Goal: Complete application form

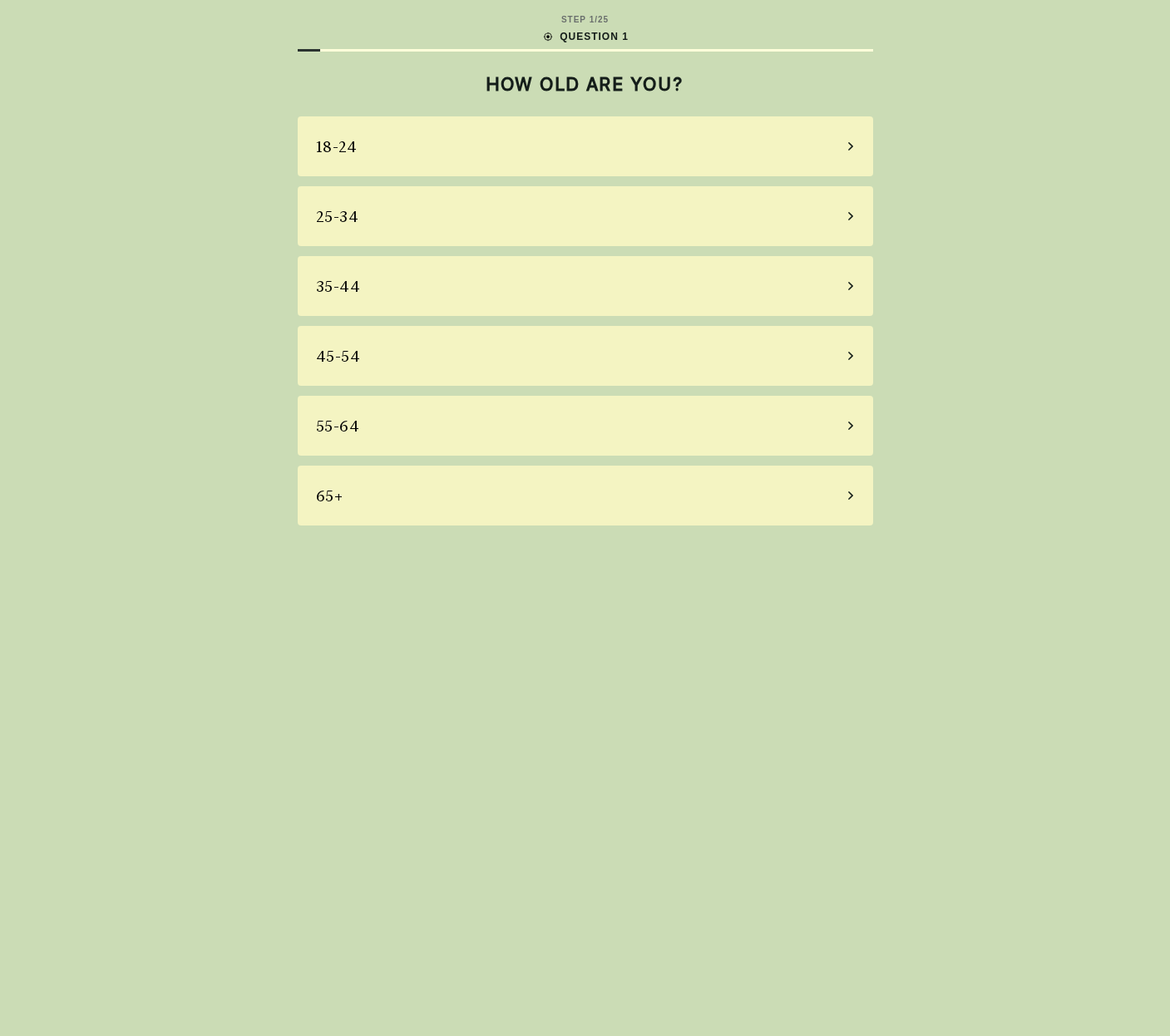
click at [541, 372] on div "45-54" at bounding box center [586, 355] width 576 height 60
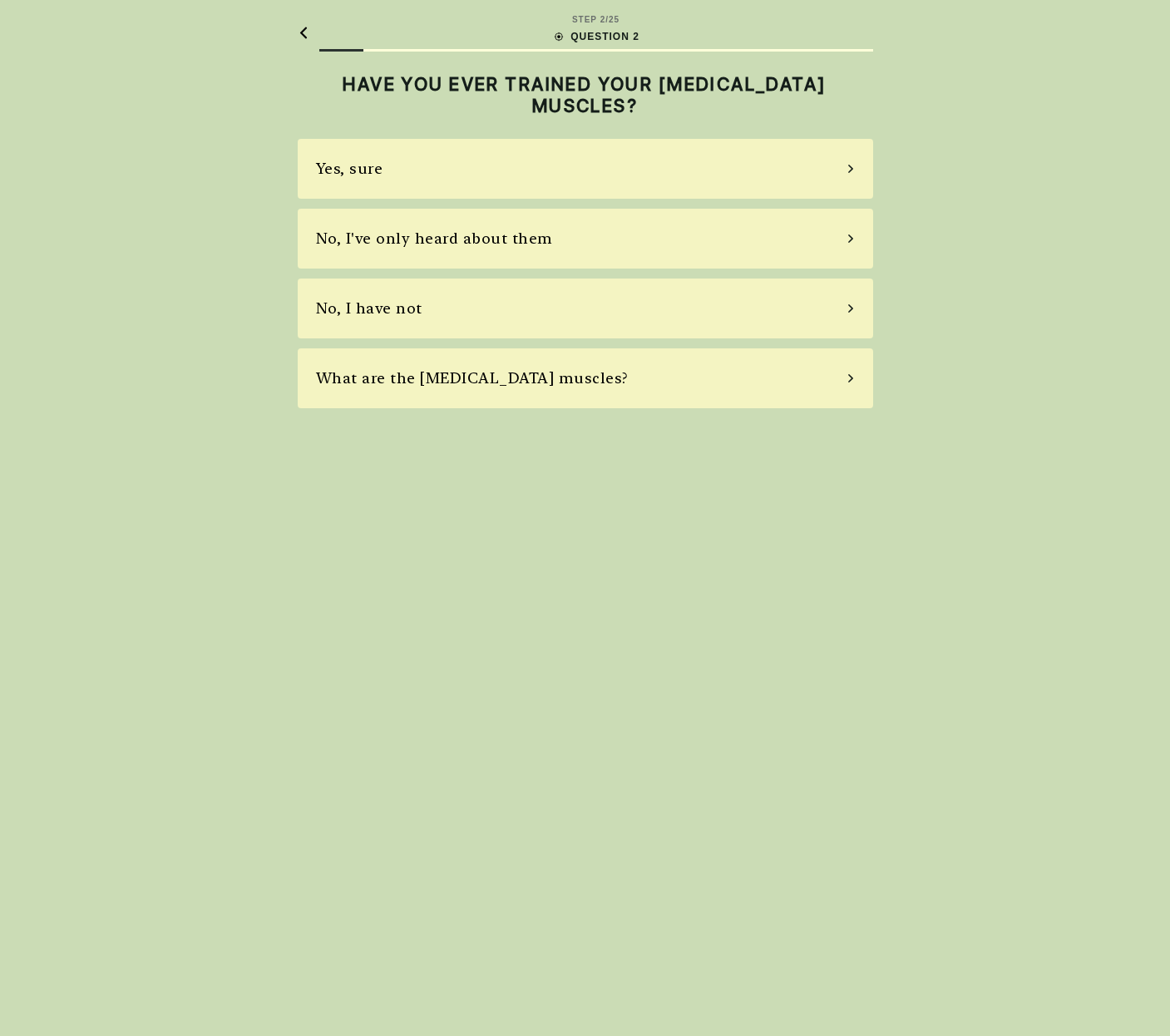
click at [541, 182] on div "Yes, sure" at bounding box center [586, 168] width 576 height 60
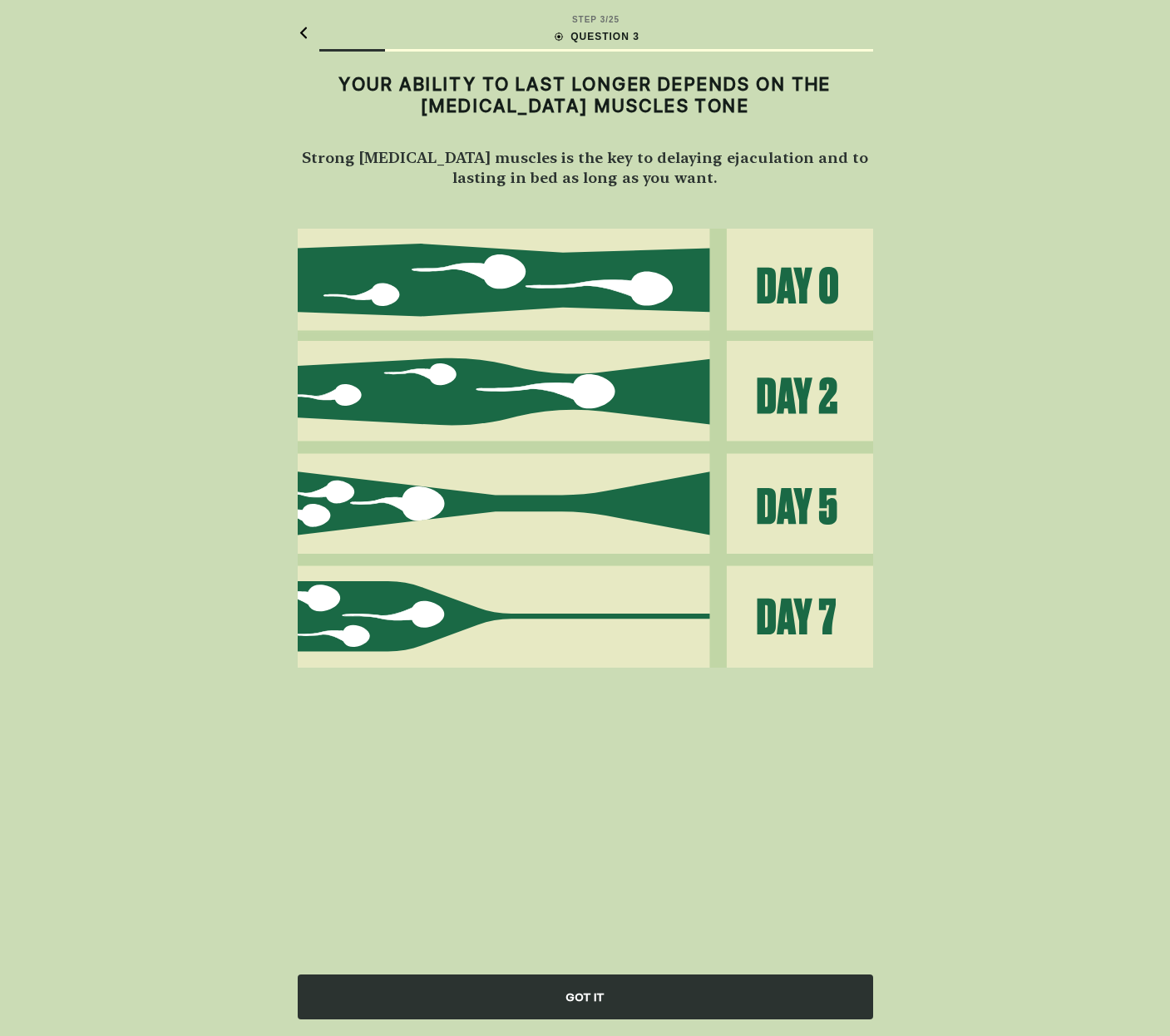
click at [621, 609] on img at bounding box center [586, 448] width 576 height 438
click at [621, 978] on div "GOT IT" at bounding box center [586, 996] width 576 height 45
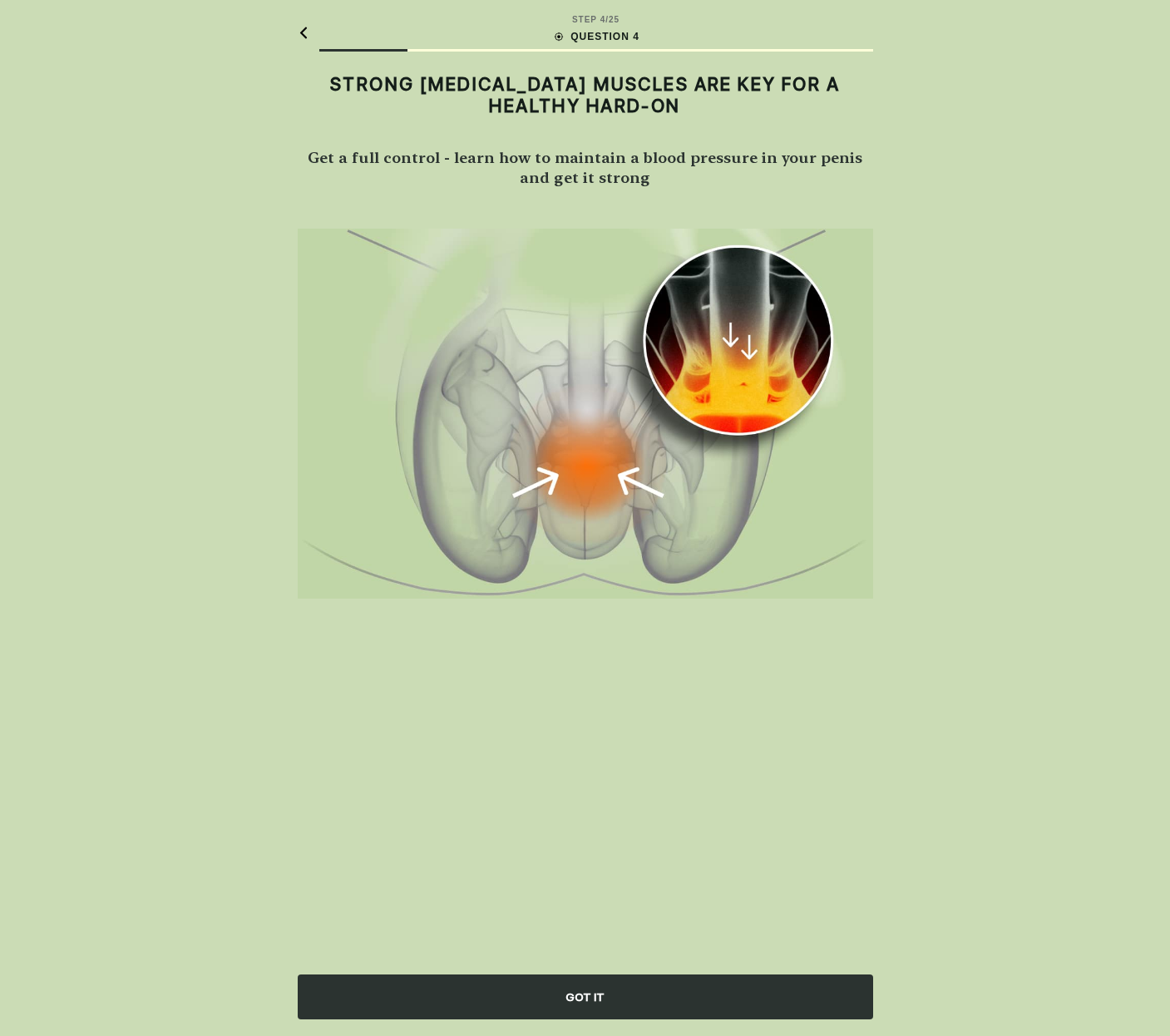
click at [621, 982] on div "GOT IT" at bounding box center [586, 996] width 576 height 45
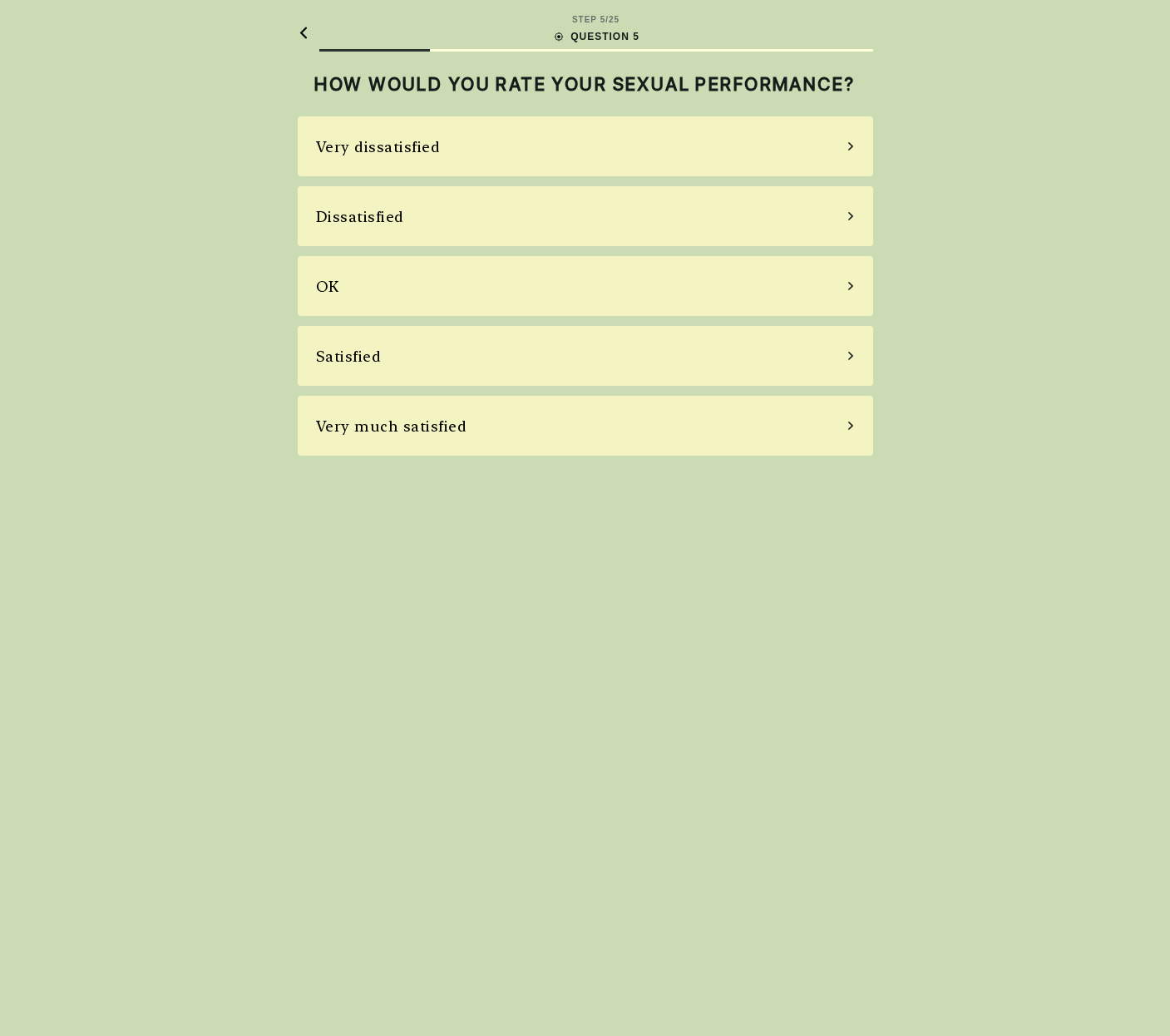
click at [560, 422] on div "Very much satisfied" at bounding box center [586, 425] width 576 height 60
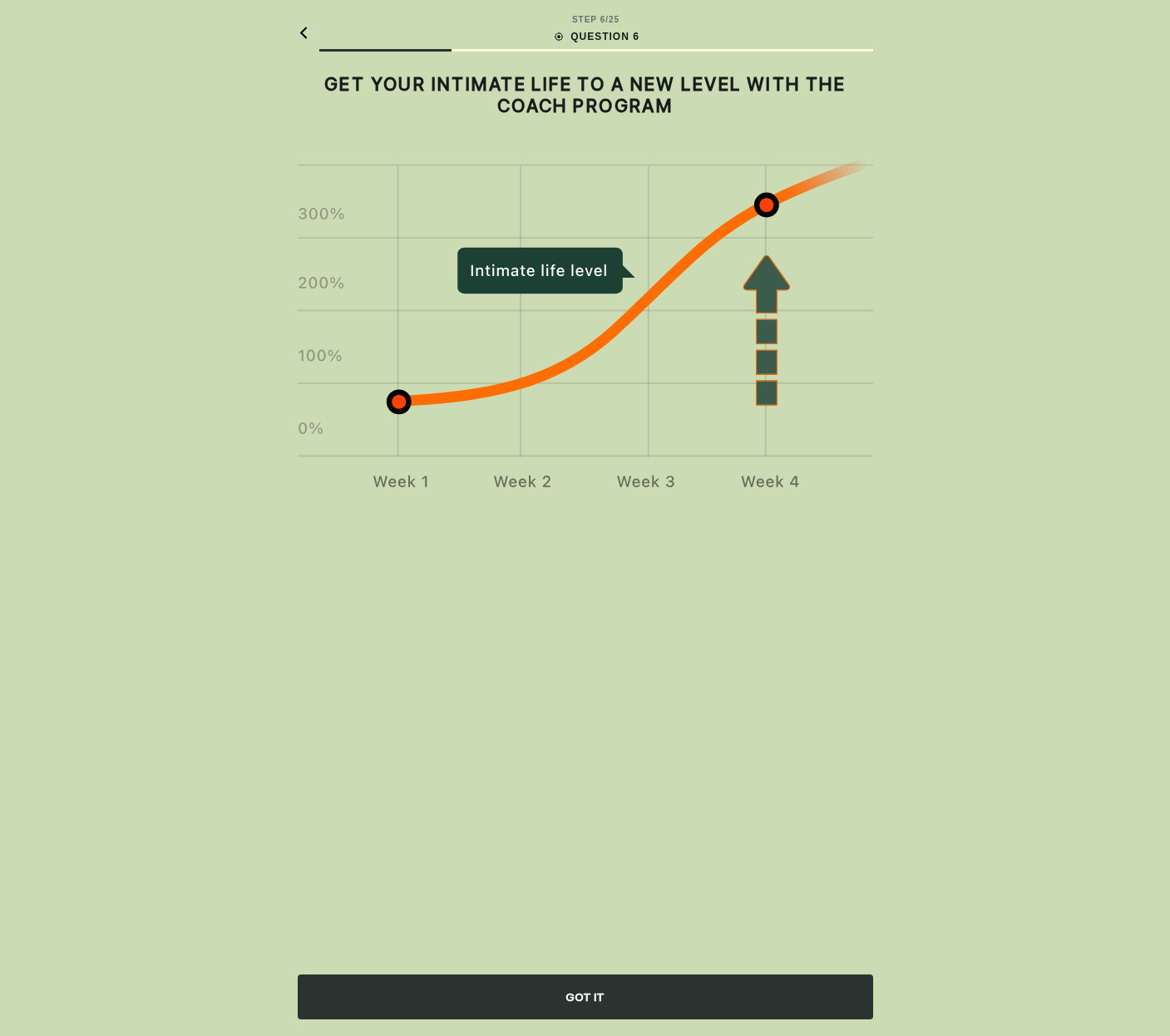
click at [593, 996] on div "GOT IT" at bounding box center [586, 996] width 576 height 45
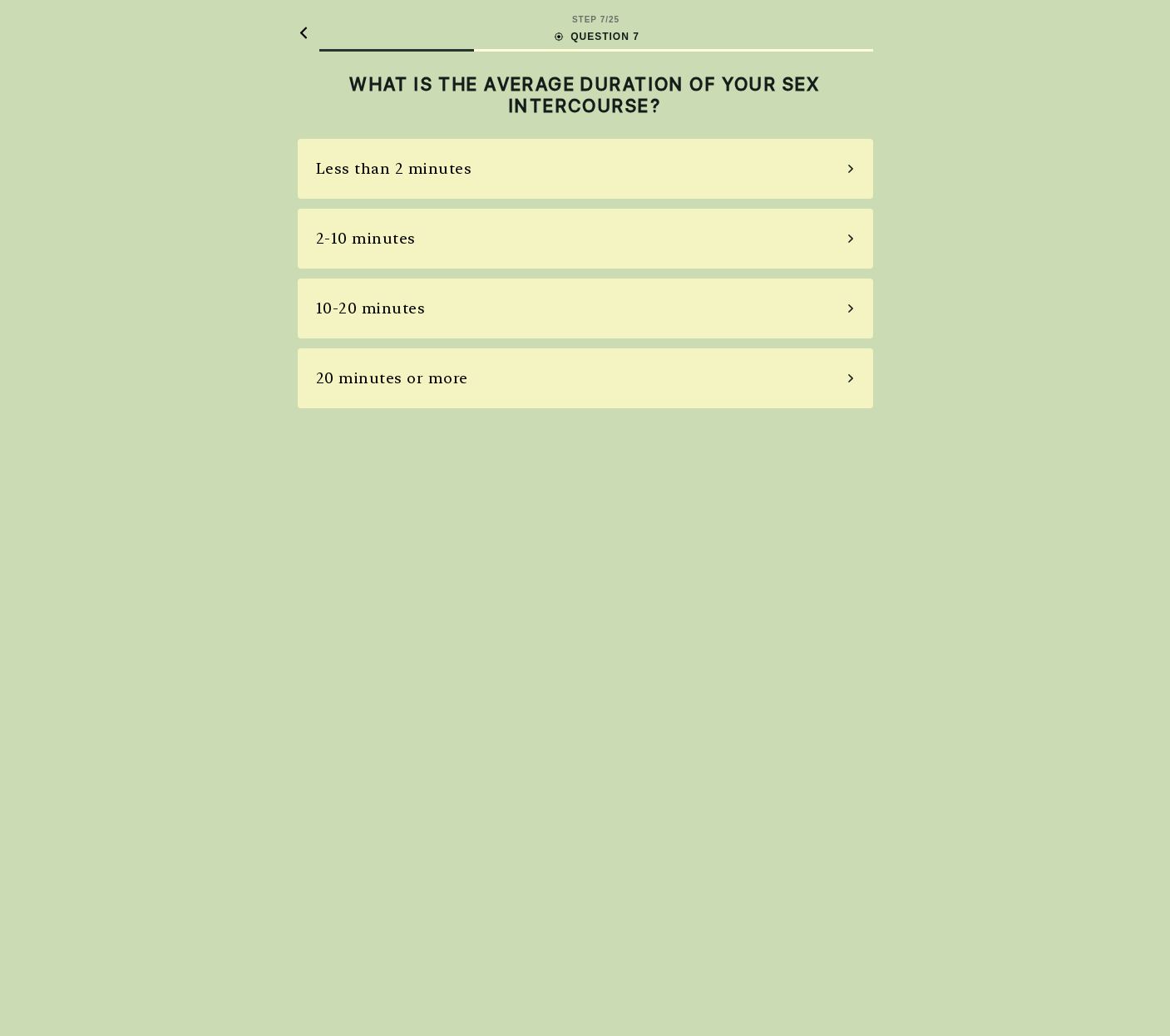
click at [588, 356] on div "20 minutes or more" at bounding box center [586, 377] width 576 height 60
click at [577, 231] on div "Sometimes" at bounding box center [586, 238] width 576 height 60
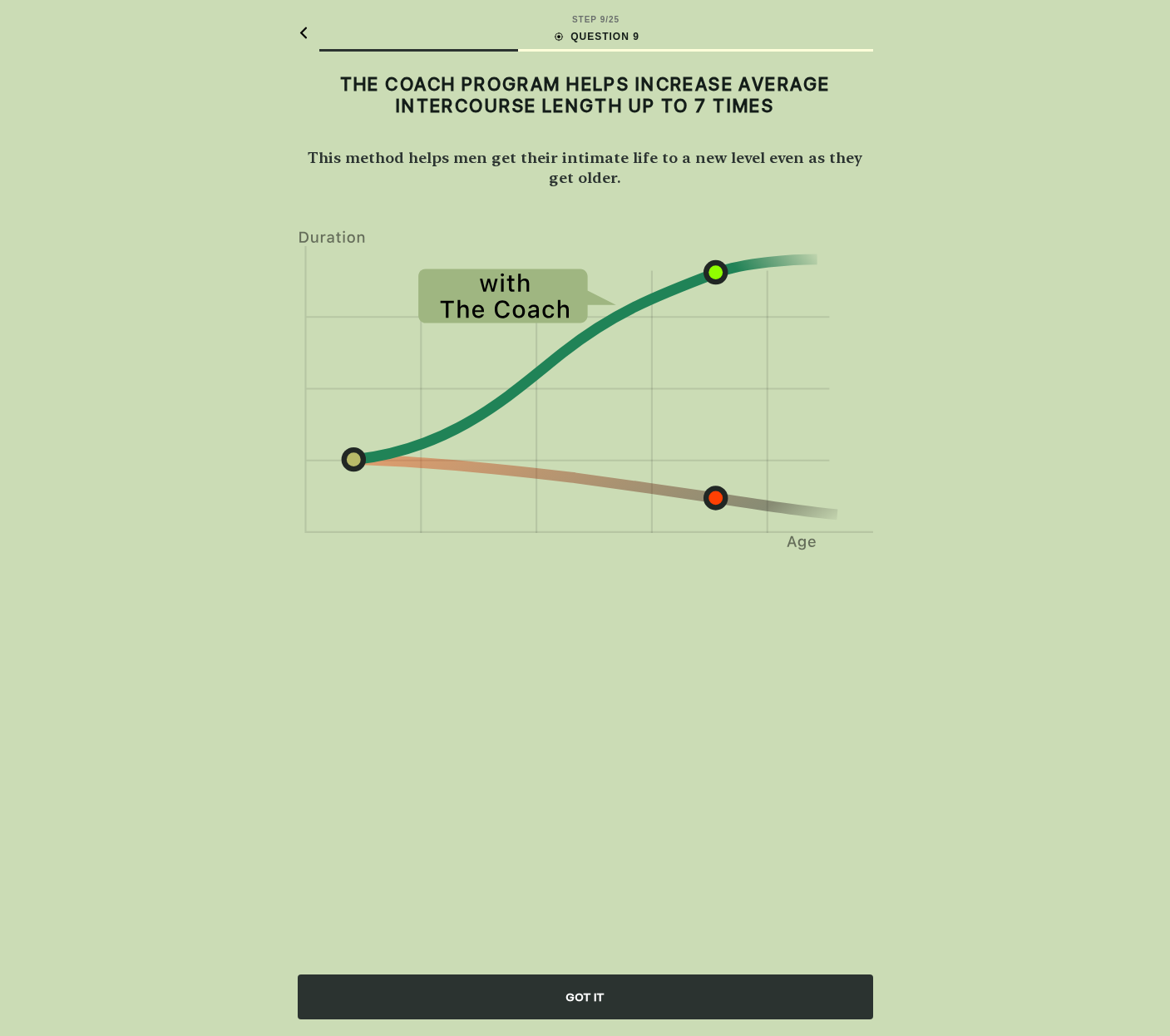
click at [615, 979] on div "GOT IT" at bounding box center [586, 996] width 576 height 45
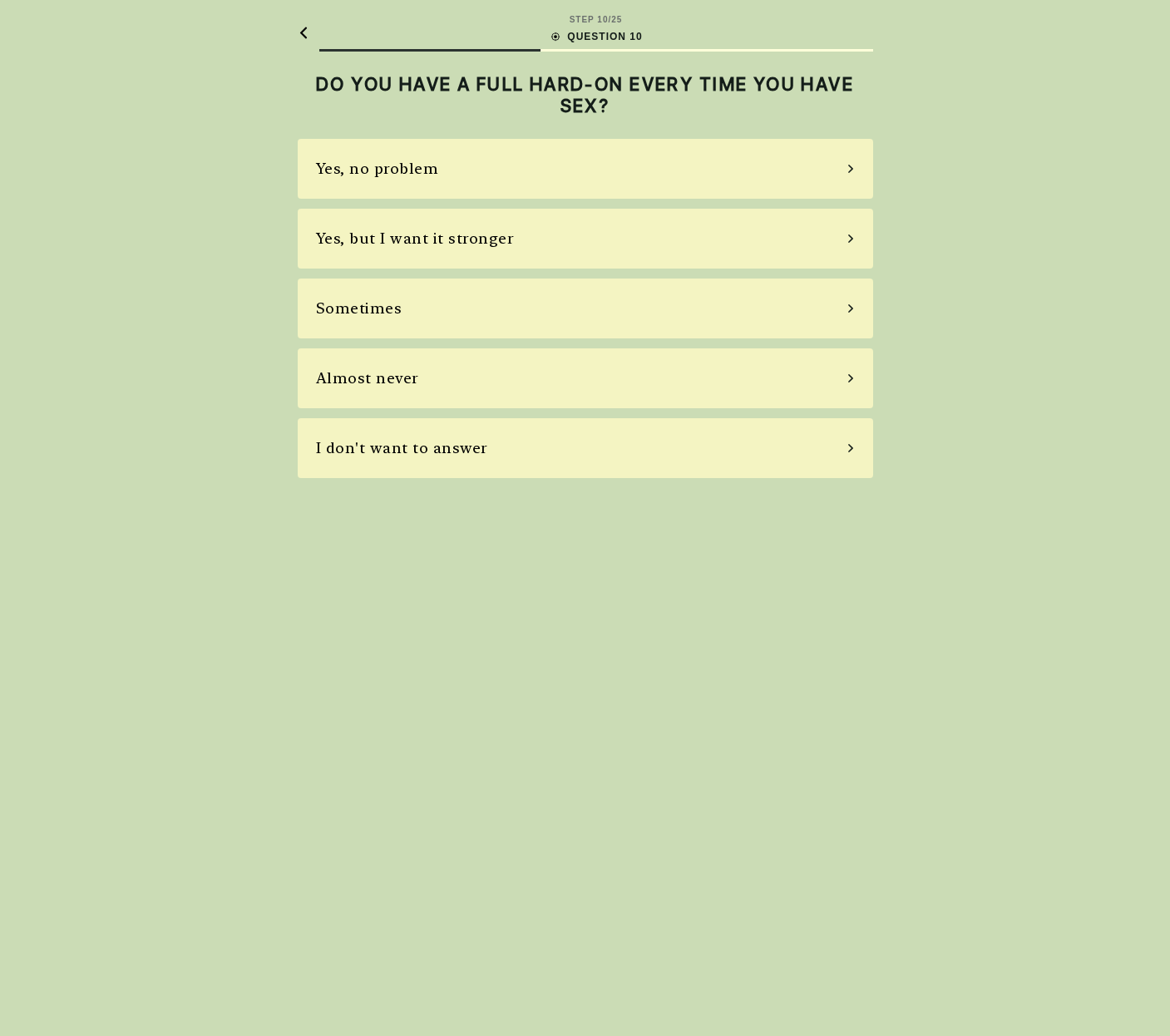
click at [681, 252] on div "Yes, but I want it stronger" at bounding box center [586, 238] width 576 height 60
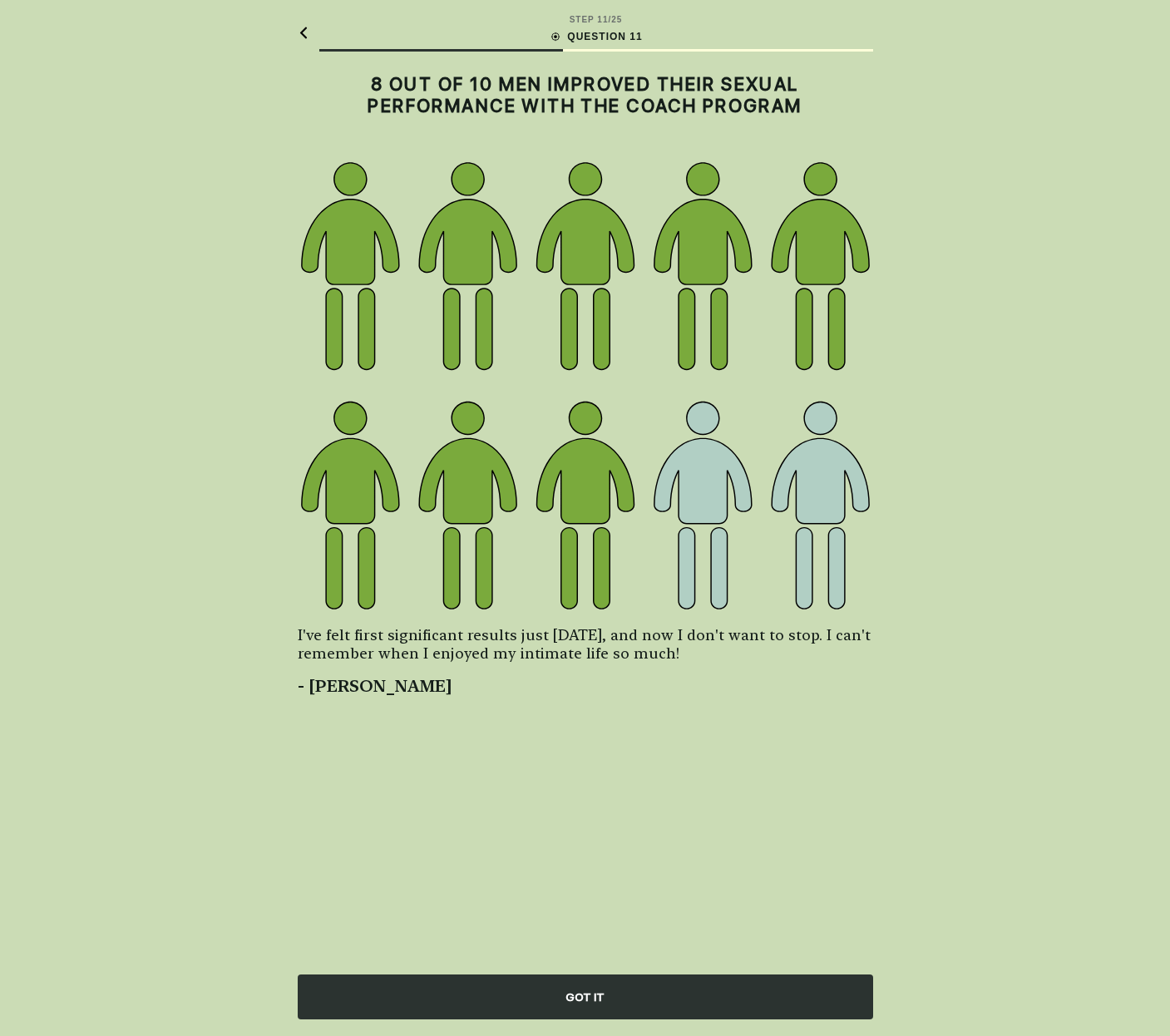
click at [640, 987] on div "GOT IT" at bounding box center [586, 996] width 576 height 45
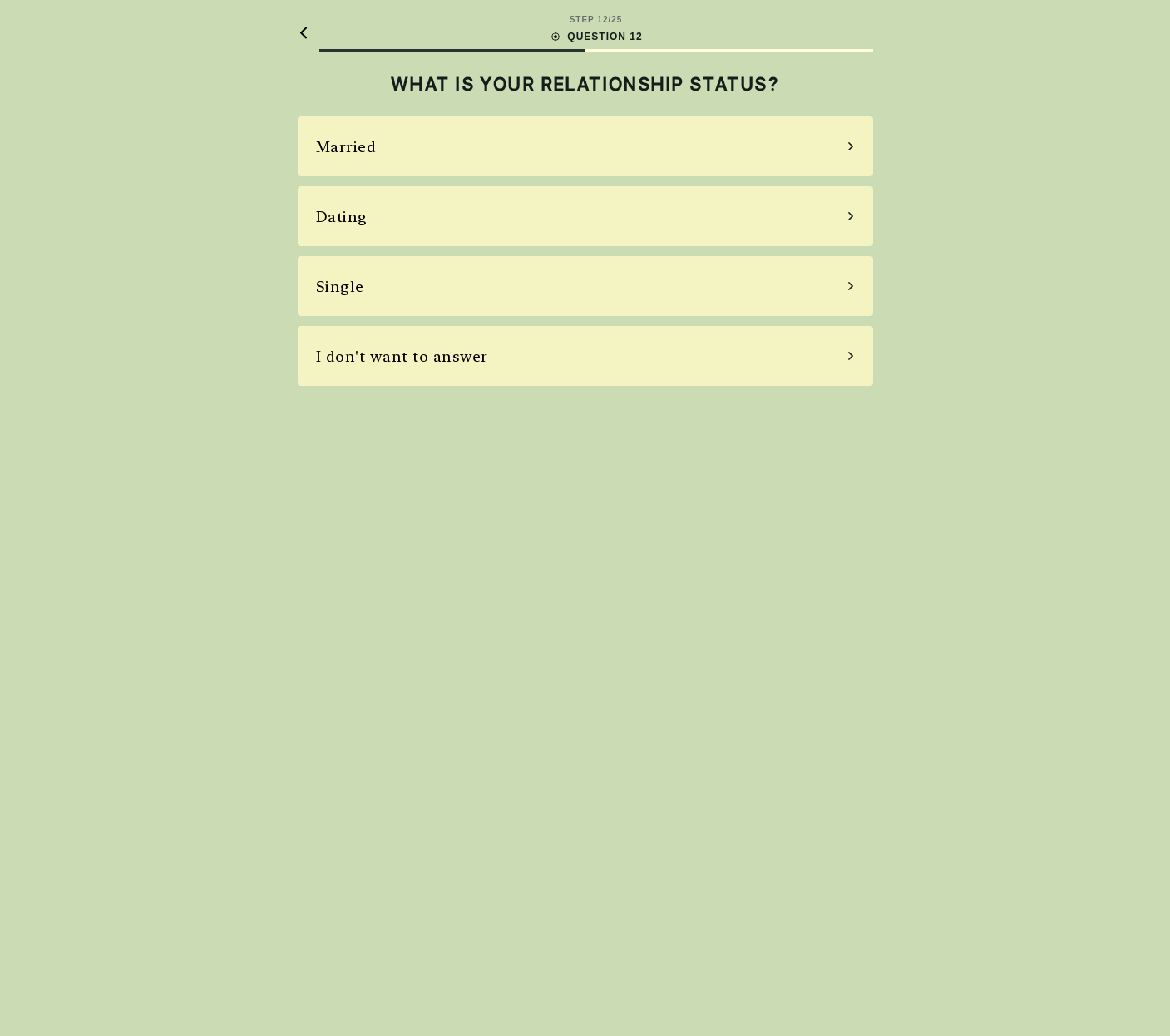
click at [635, 116] on div "Married" at bounding box center [586, 146] width 576 height 60
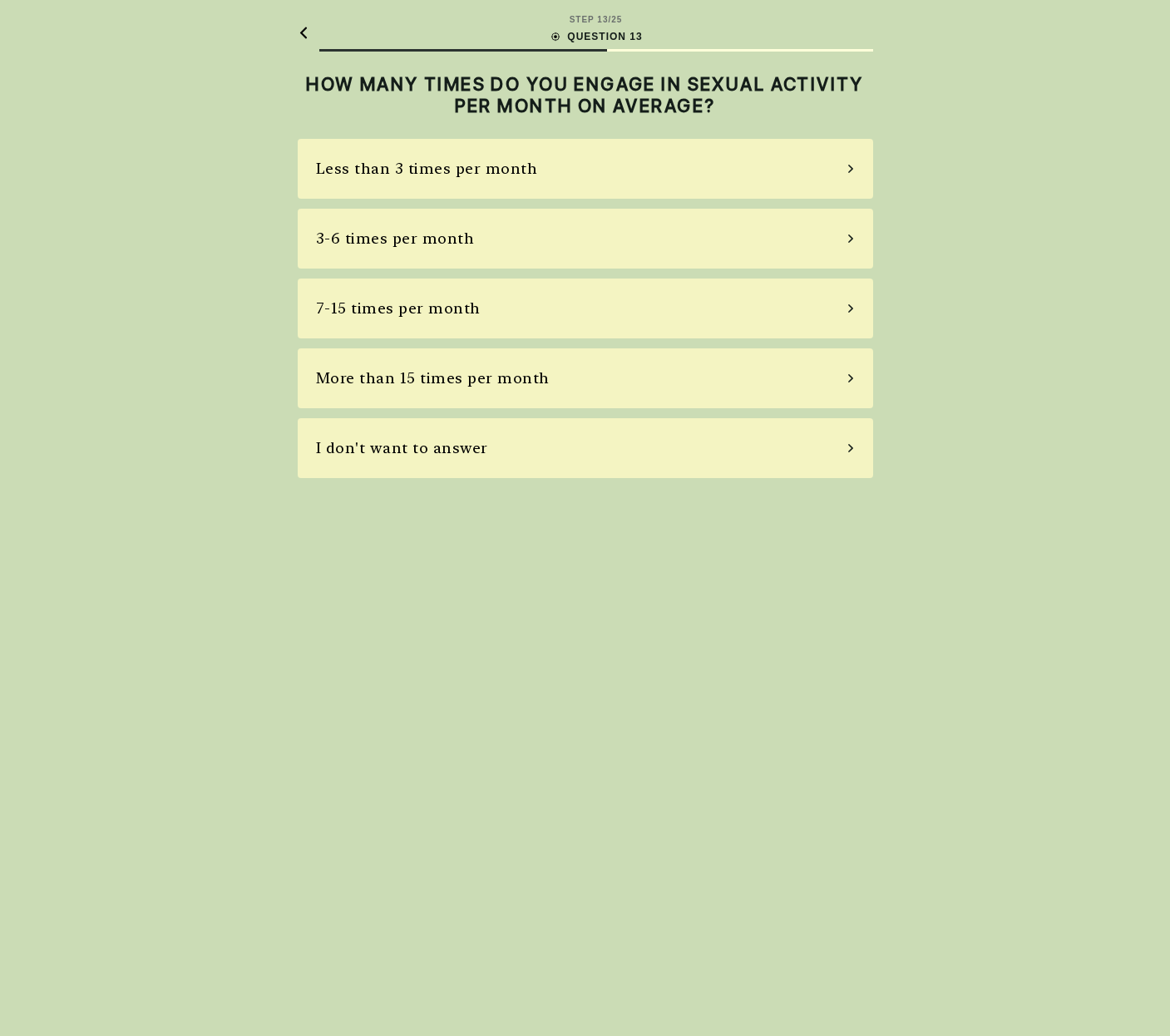
click at [631, 388] on div "More than 15 times per month" at bounding box center [586, 377] width 576 height 60
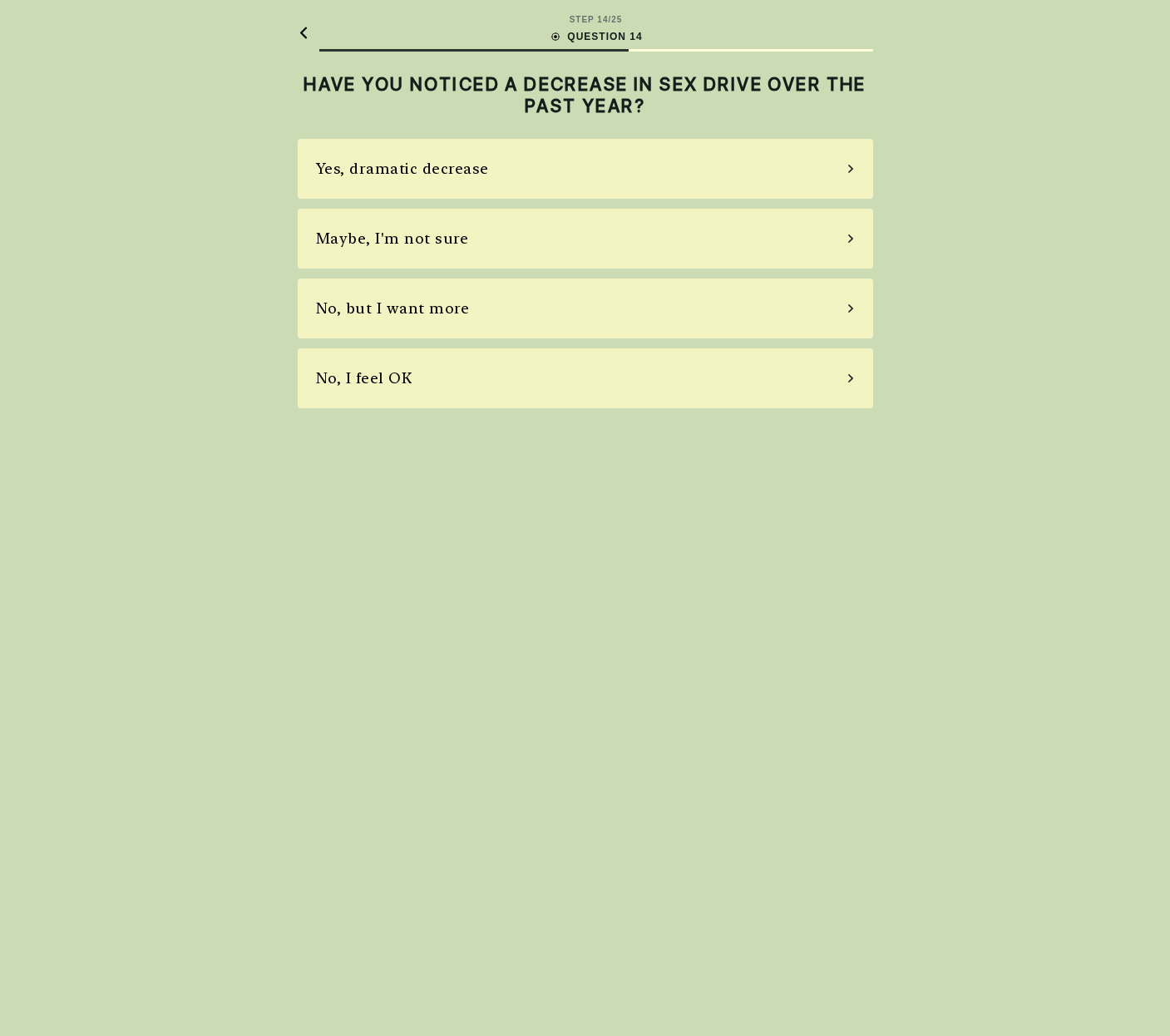
click at [629, 310] on div "No, but I want more" at bounding box center [586, 308] width 576 height 60
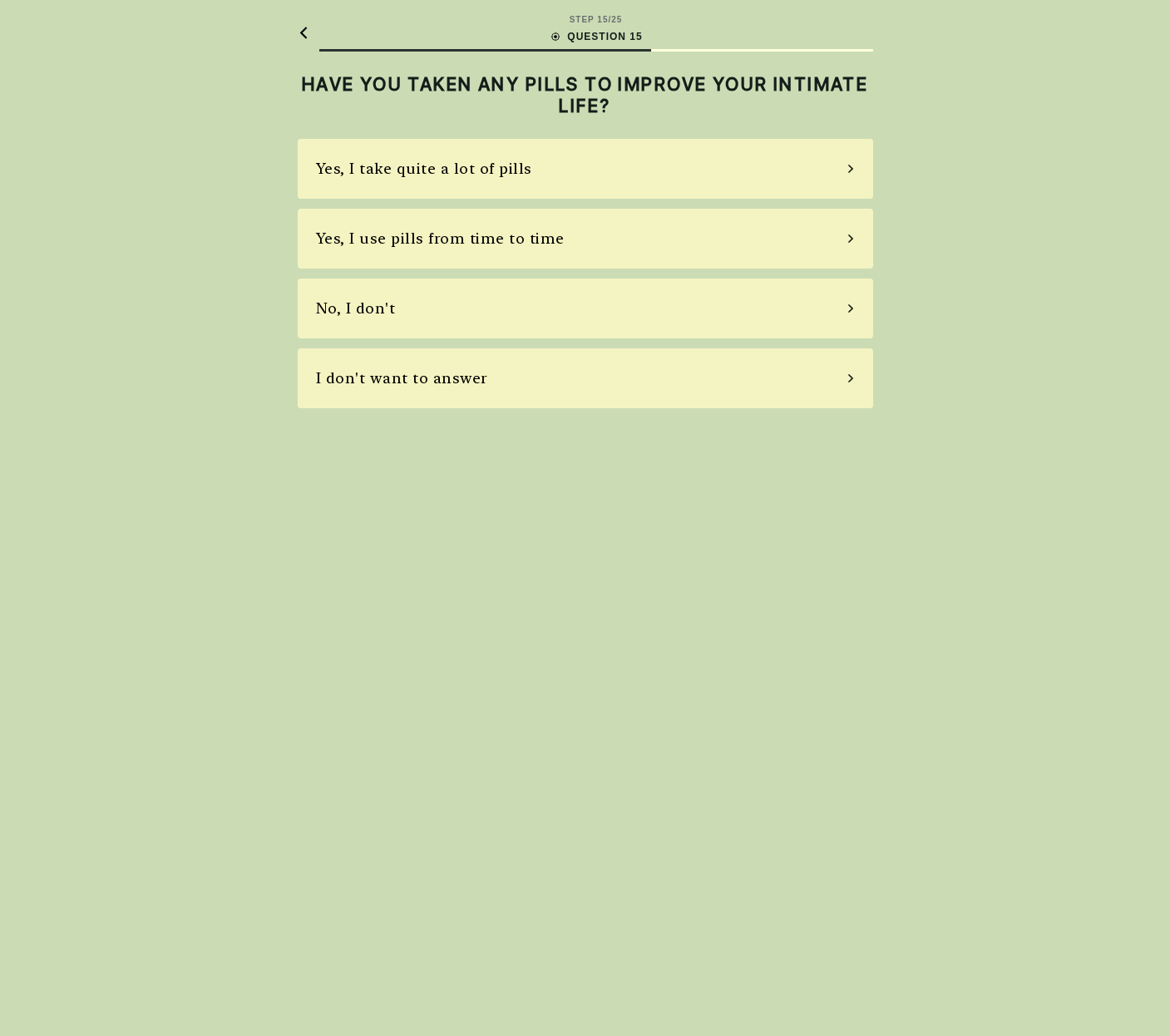
click at [629, 310] on div "No, I don't" at bounding box center [586, 308] width 576 height 60
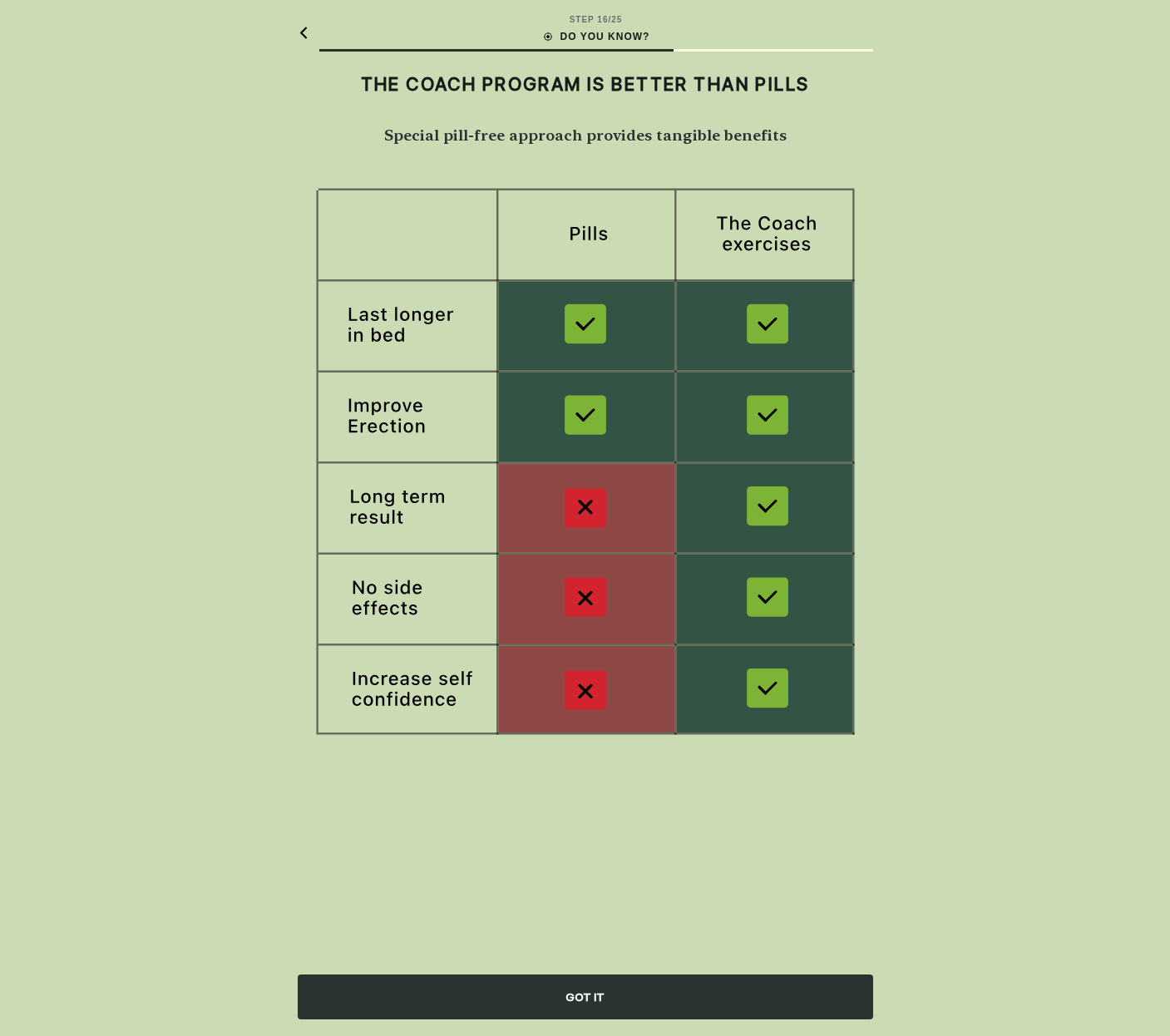
click at [607, 1018] on div "GOT IT" at bounding box center [586, 996] width 576 height 45
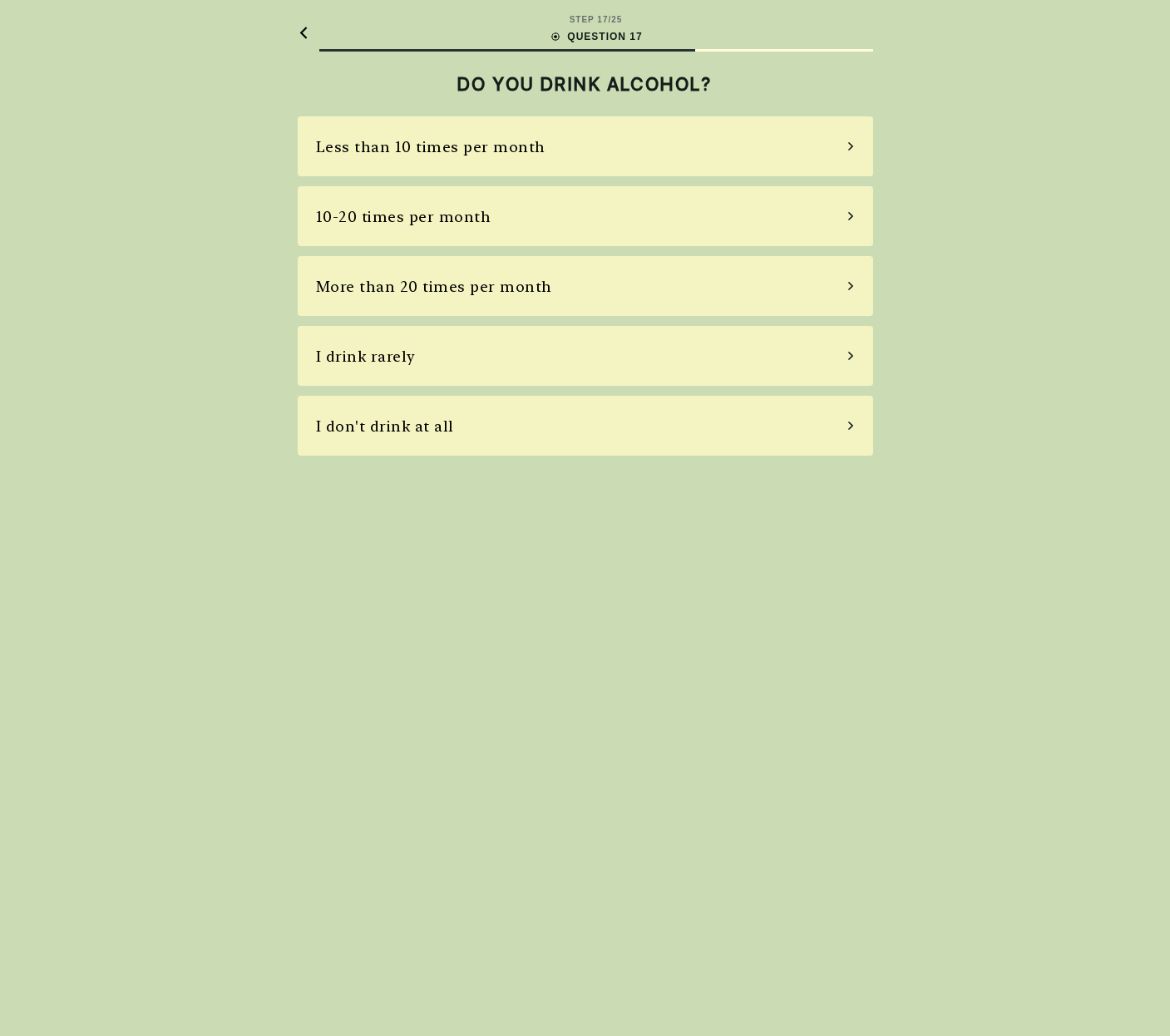
click at [593, 101] on div "DO YOU DRINK ALCOHOL?" at bounding box center [586, 91] width 576 height 52
click at [593, 159] on div "Less than 10 times per month" at bounding box center [586, 146] width 576 height 60
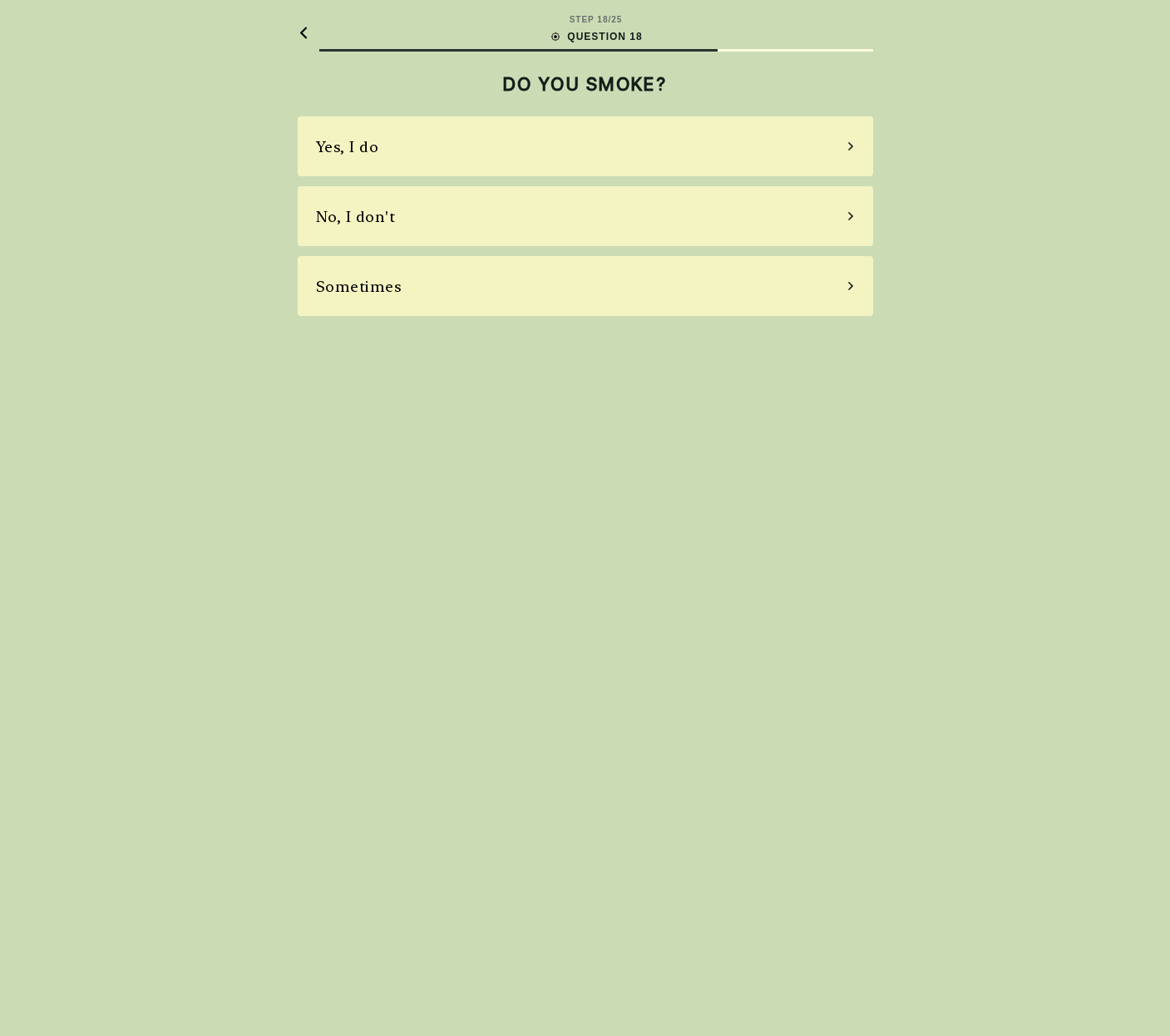
click at [597, 218] on div "No, I don't" at bounding box center [586, 216] width 576 height 60
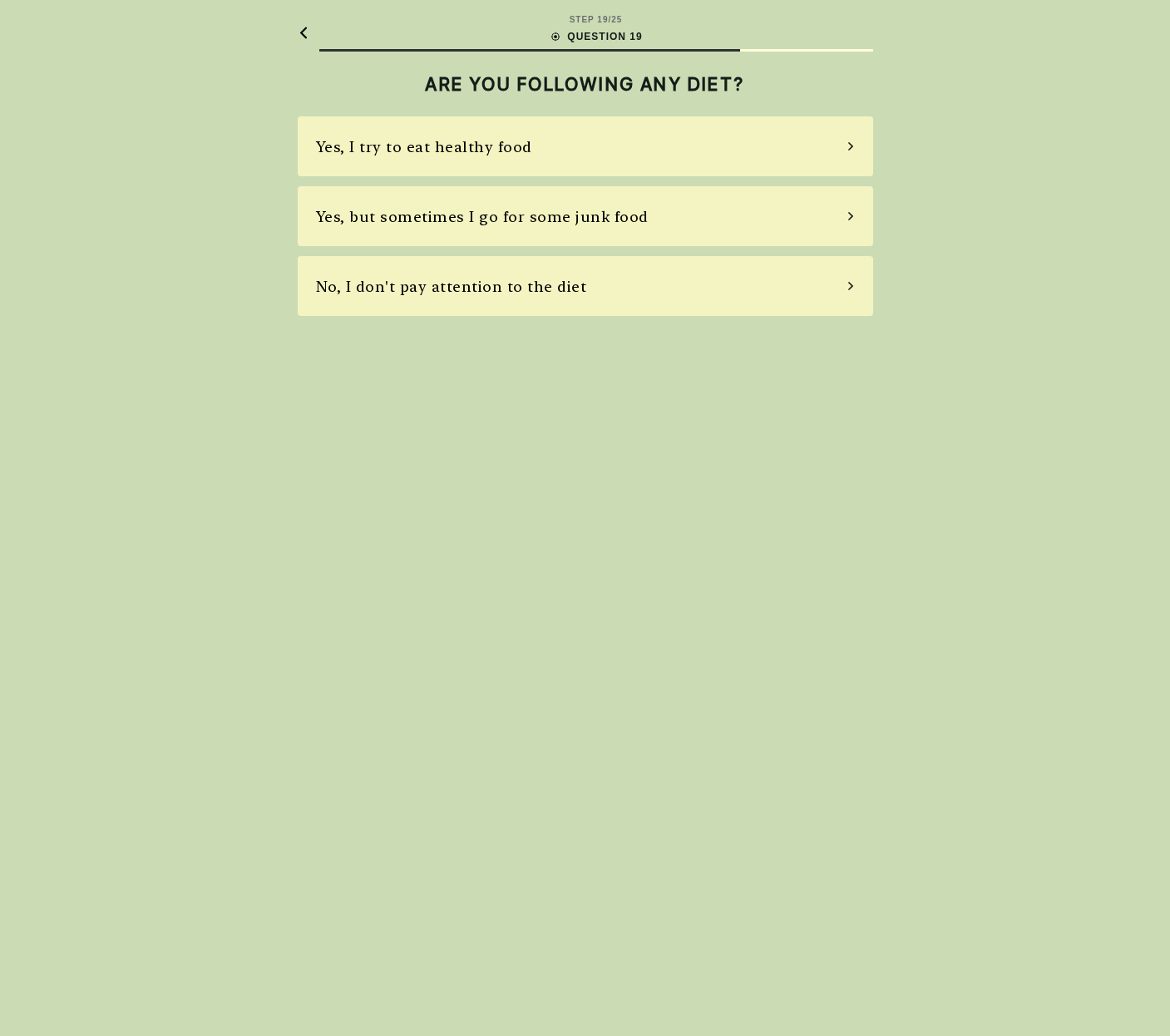
click at [606, 146] on div "Yes, I try to eat healthy food" at bounding box center [586, 146] width 576 height 60
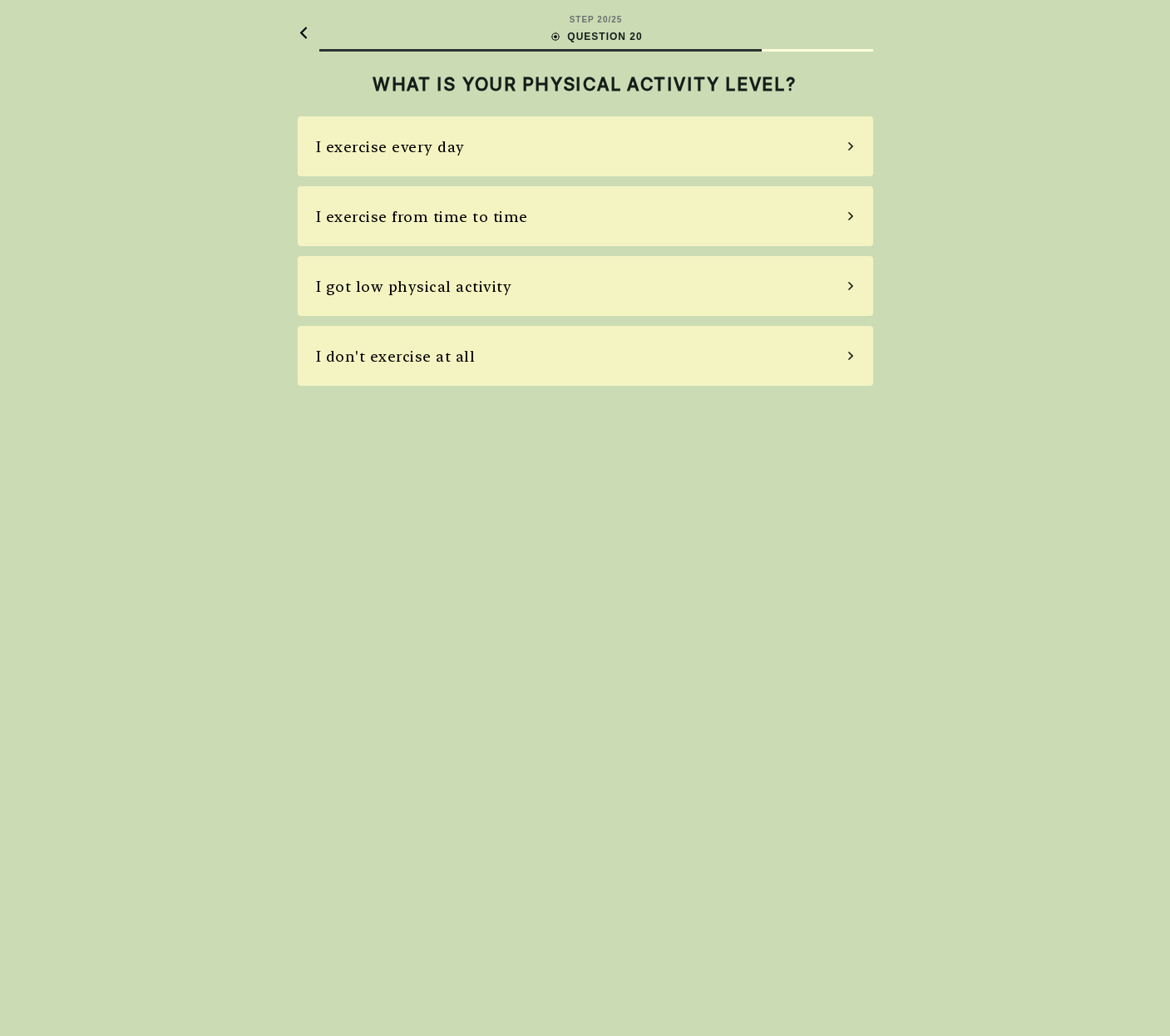
click at [606, 146] on div "I exercise every day" at bounding box center [586, 146] width 576 height 60
click at [608, 229] on div "Average, rare stress" at bounding box center [586, 216] width 576 height 60
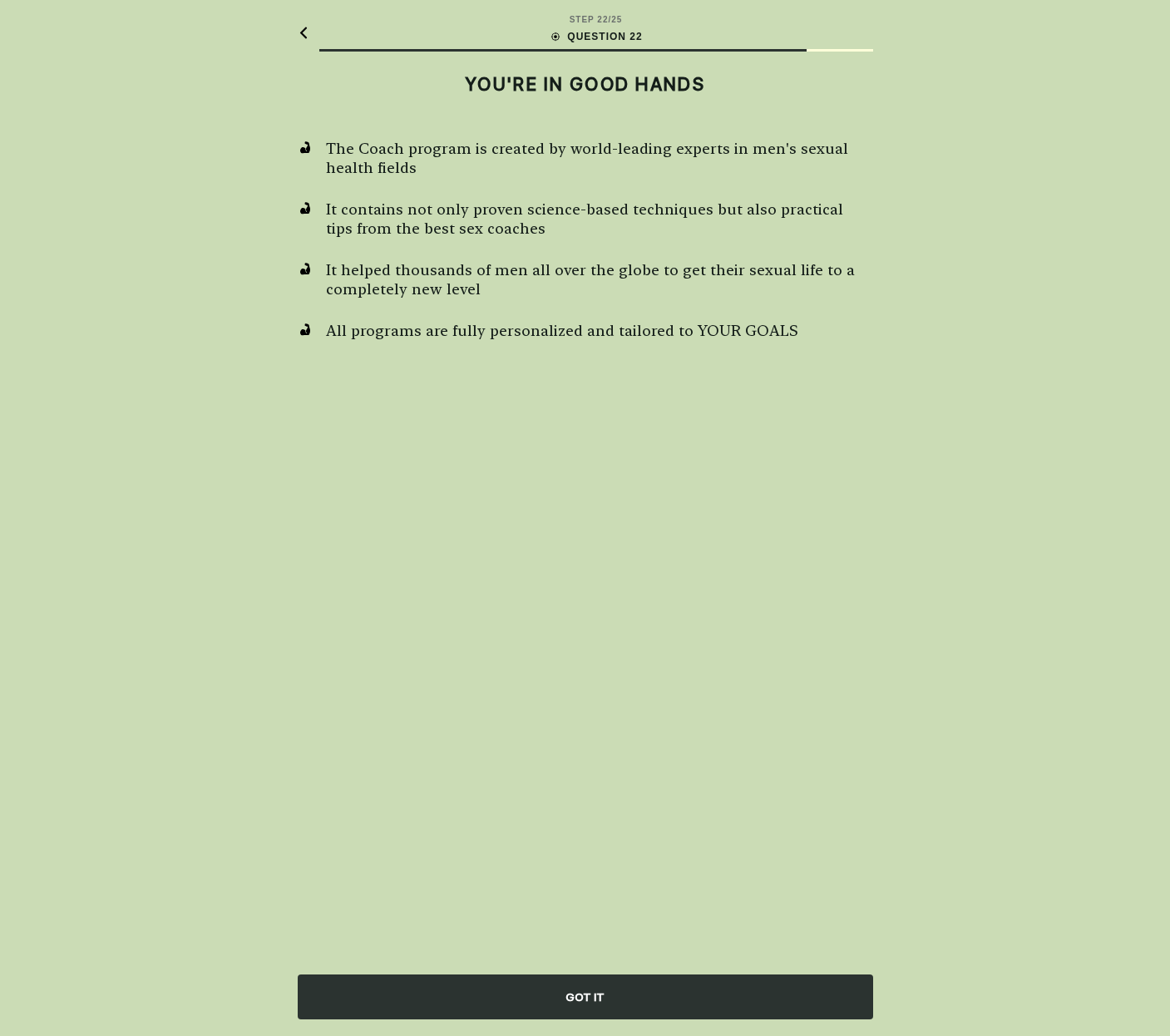
click at [626, 1008] on div "GOT IT" at bounding box center [586, 996] width 576 height 45
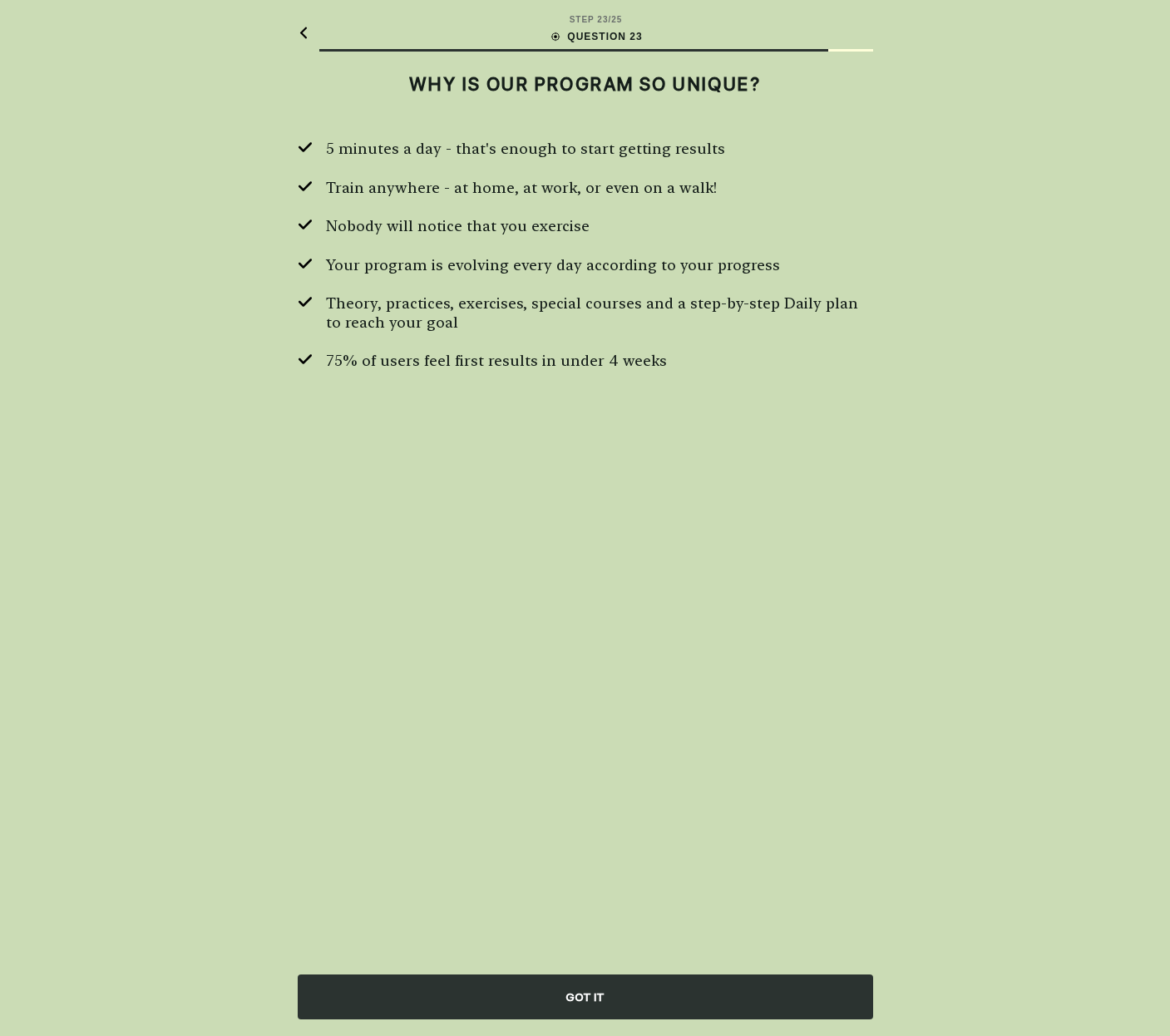
click at [648, 990] on div "GOT IT" at bounding box center [586, 996] width 576 height 45
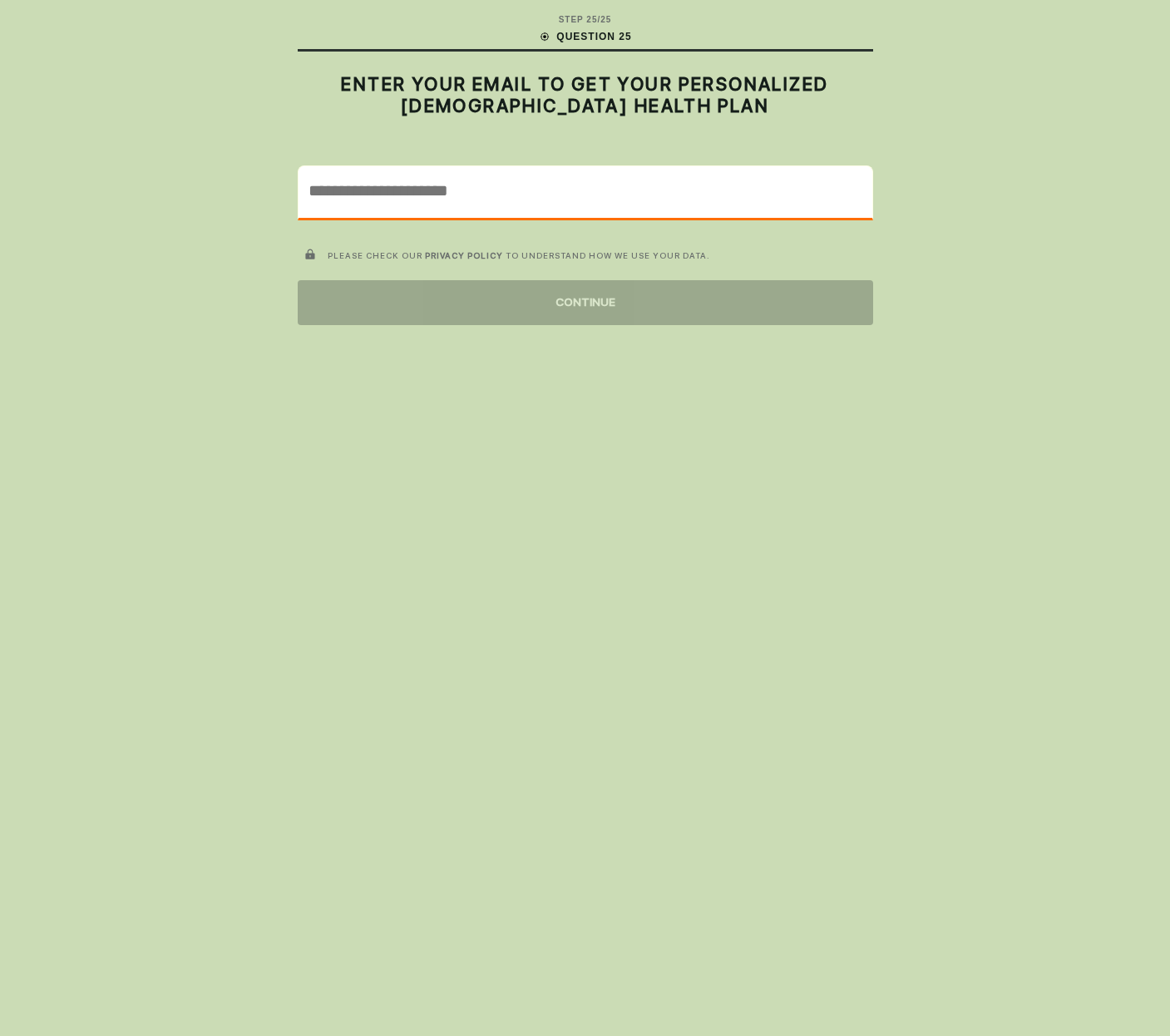
click at [482, 206] on input "email" at bounding box center [586, 190] width 574 height 48
type input "**********"
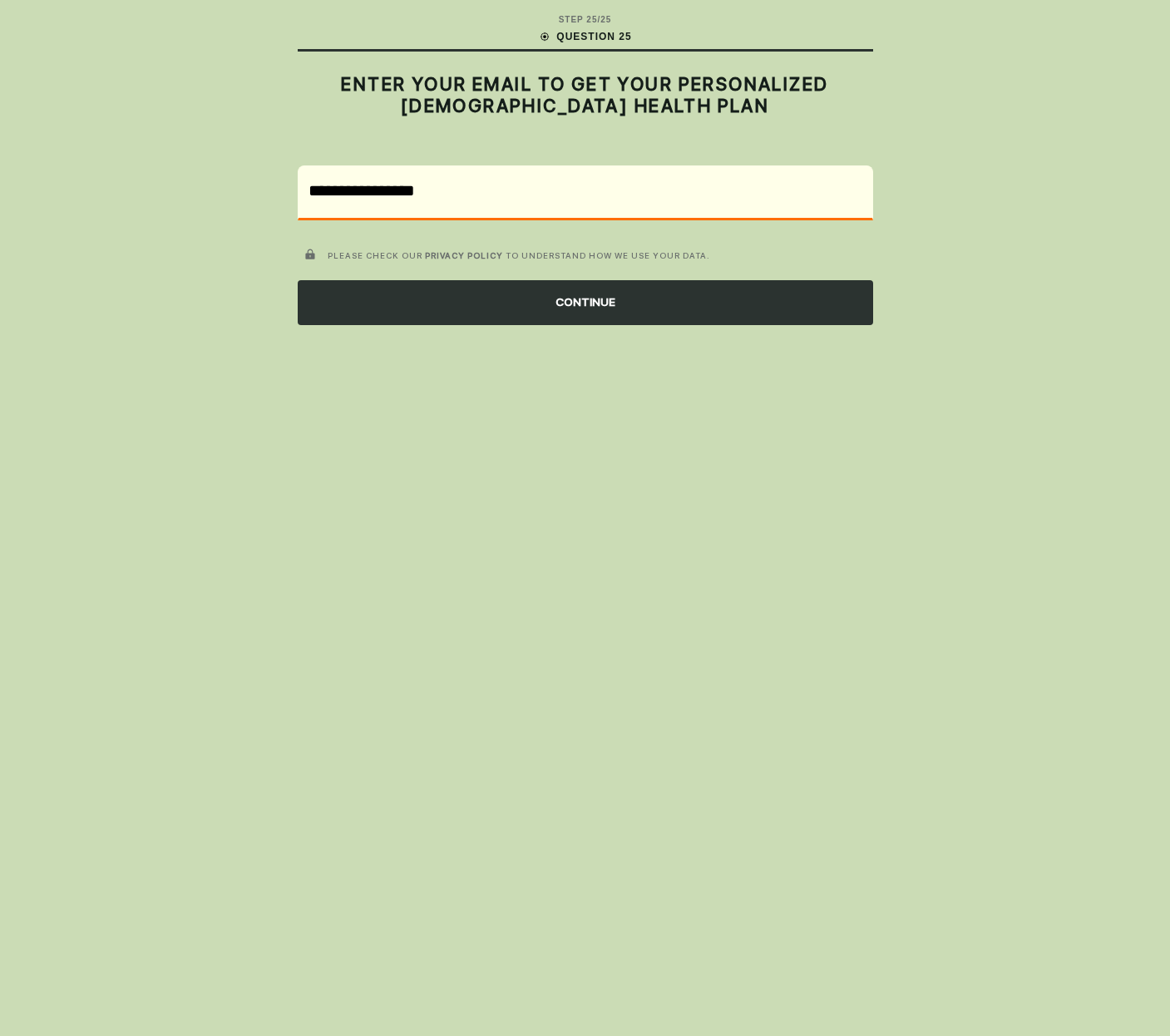
click at [516, 323] on div "CONTINUE" at bounding box center [586, 302] width 576 height 45
